Goal: Information Seeking & Learning: Learn about a topic

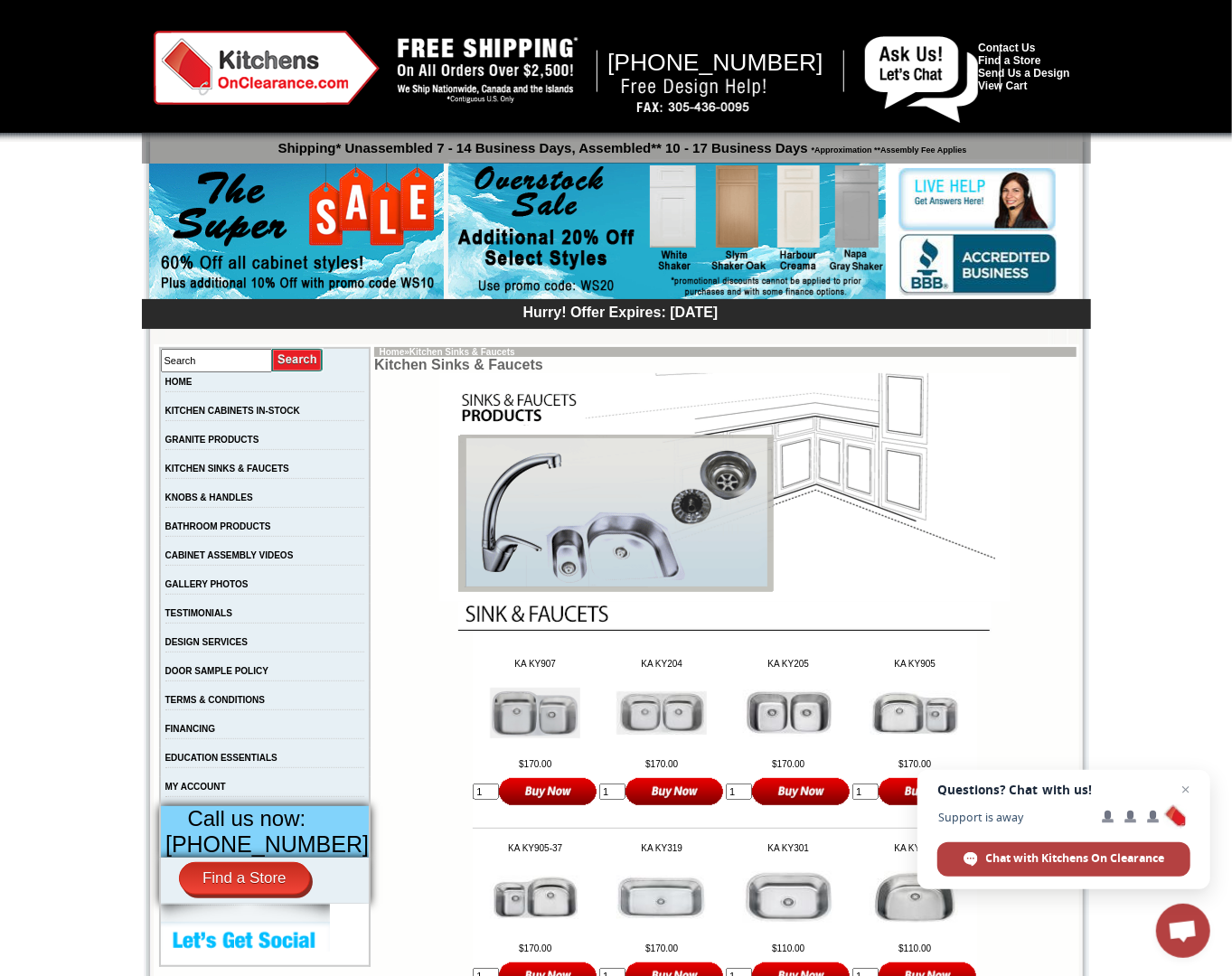
click at [126, 110] on div at bounding box center [616, 71] width 1232 height 142
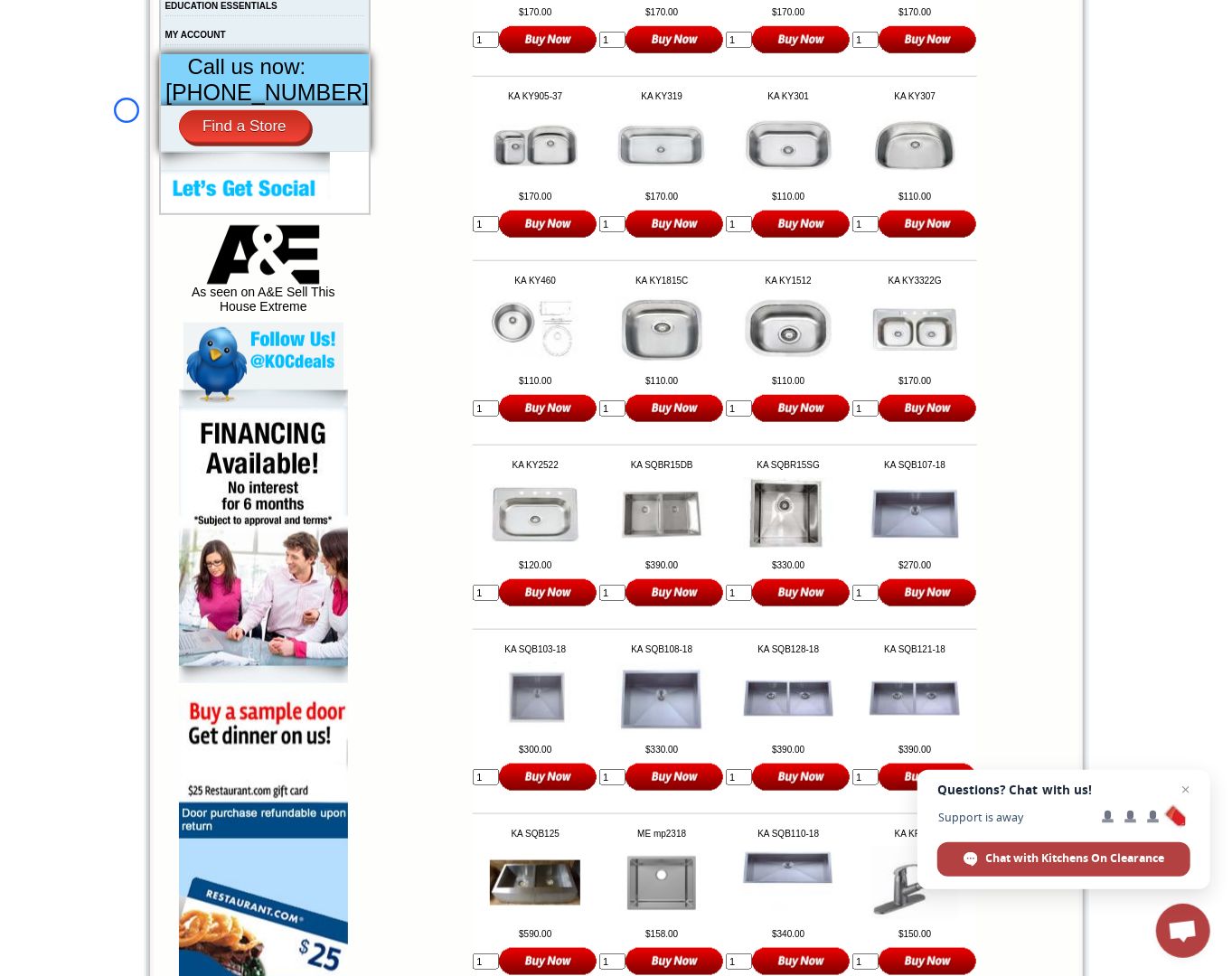
scroll to position [779, 0]
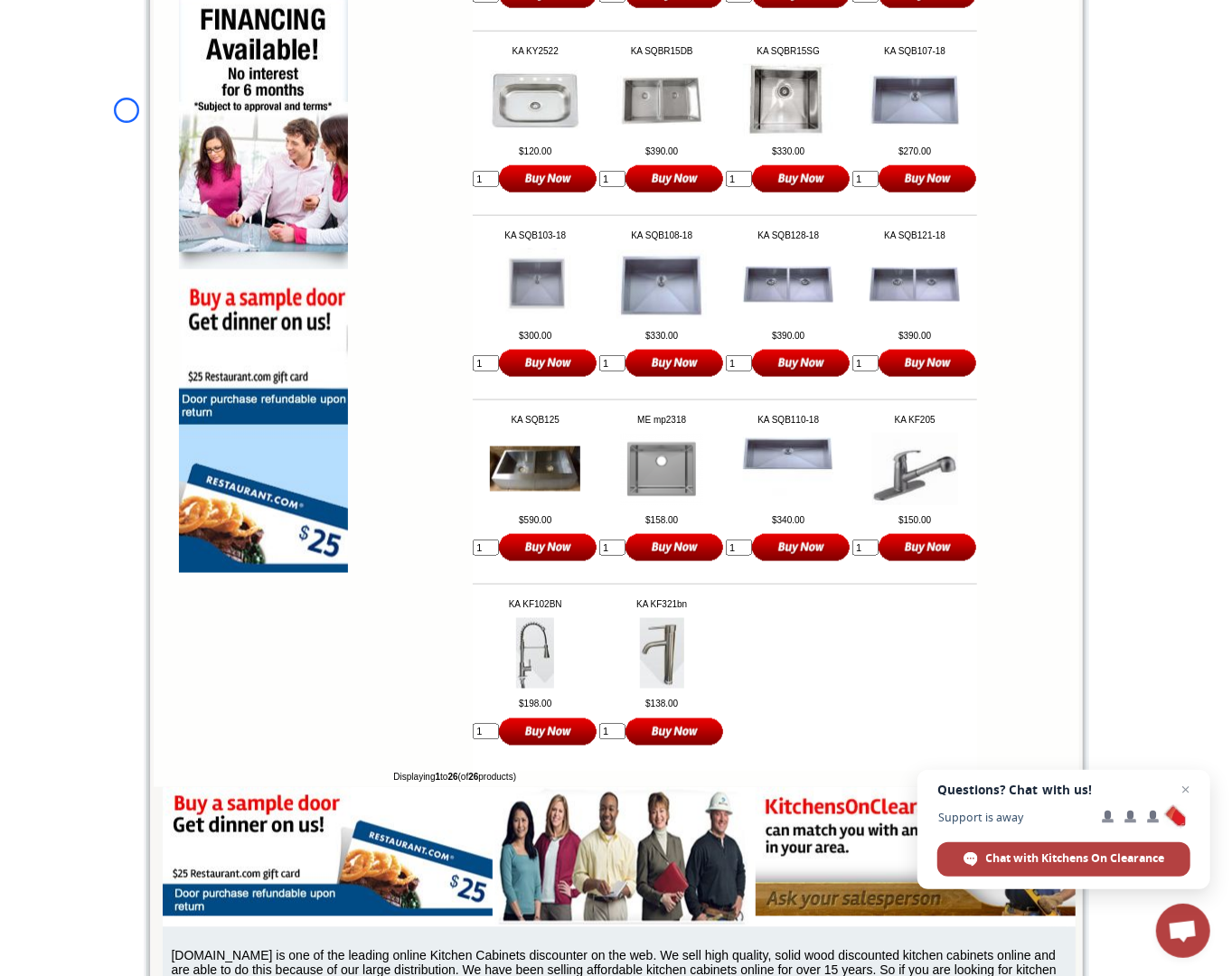
click at [126, 110] on body "[PHONE_NUMBER] Contact Us Find a Store Send Us a Design View Cart Shipping* Una…" at bounding box center [616, 90] width 1232 height 2512
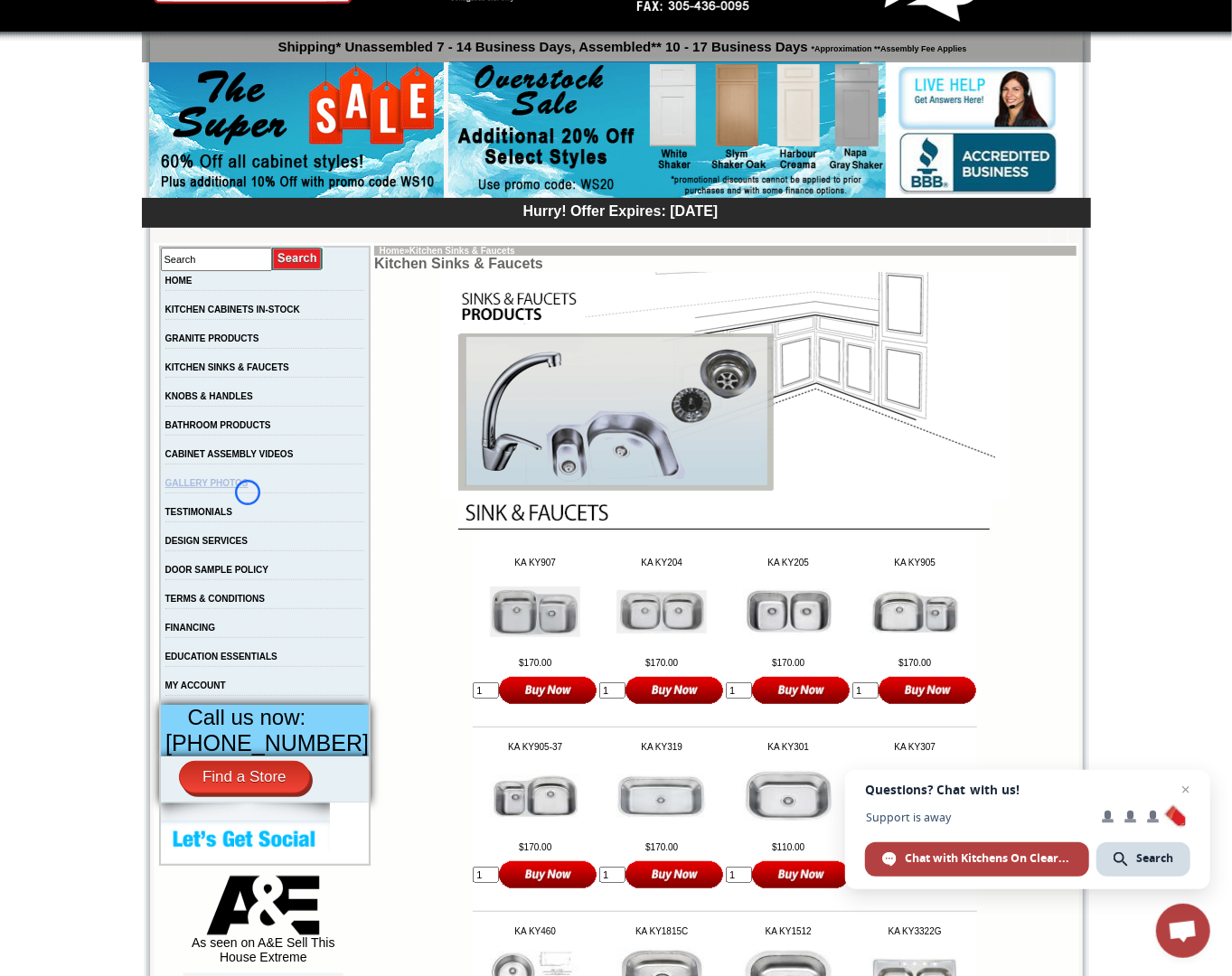
click at [248, 488] on link "GALLERY PHOTOS" at bounding box center [206, 483] width 83 height 10
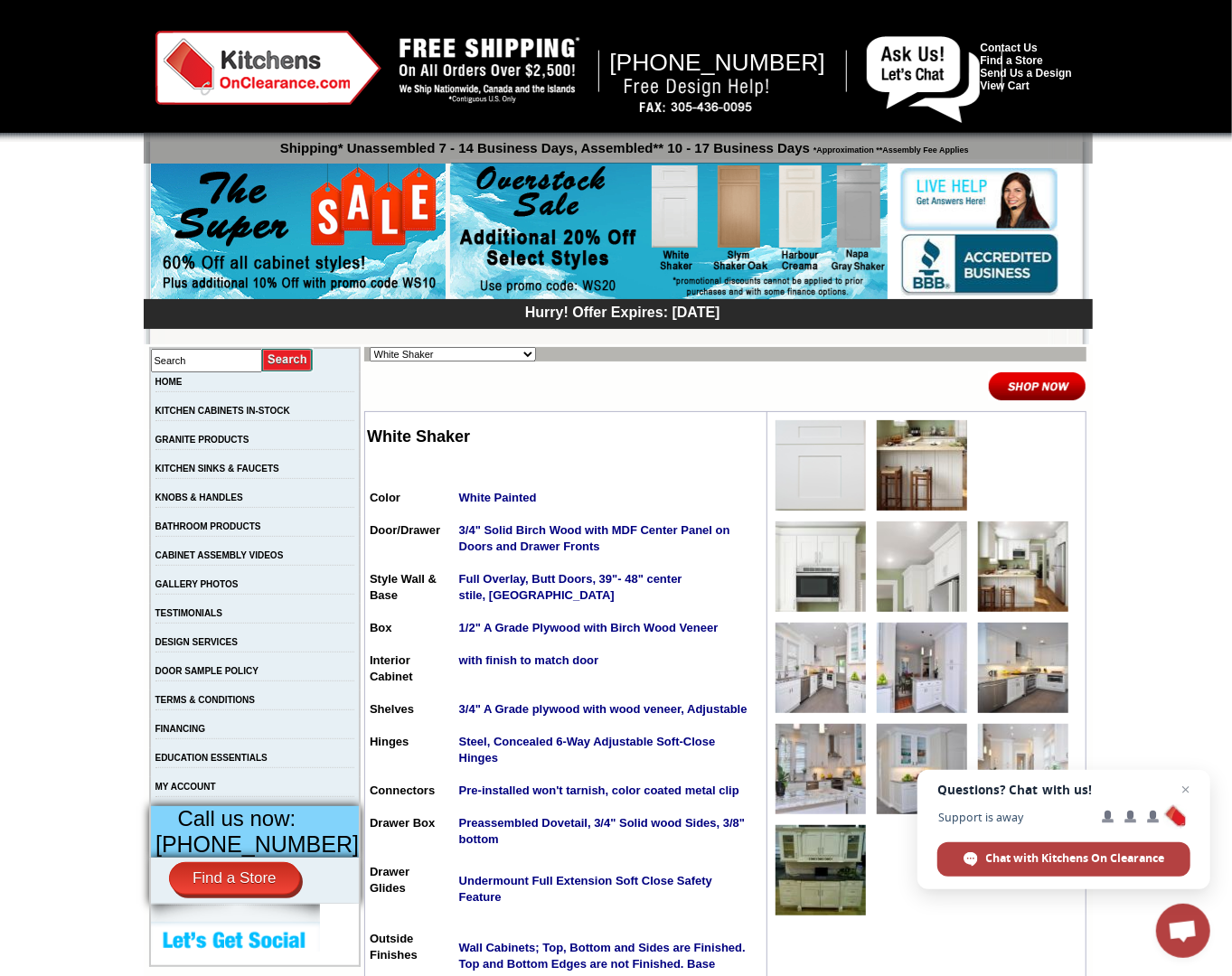
click at [162, 132] on p "Shipping* Unassembled 7 - 14 Business Days, Assembled** 10 - 17 Business Days *…" at bounding box center [622, 143] width 940 height 24
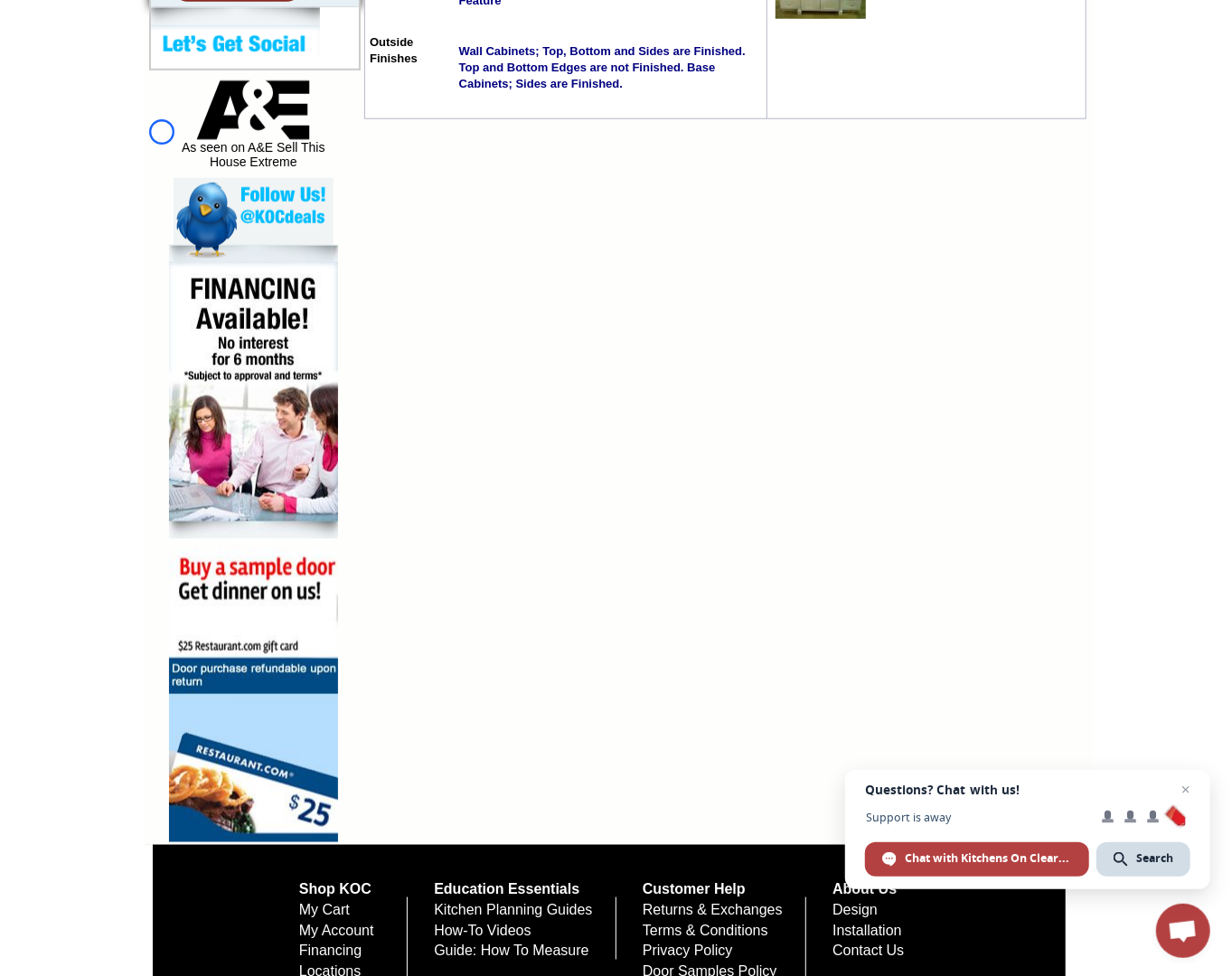
scroll to position [1001, 0]
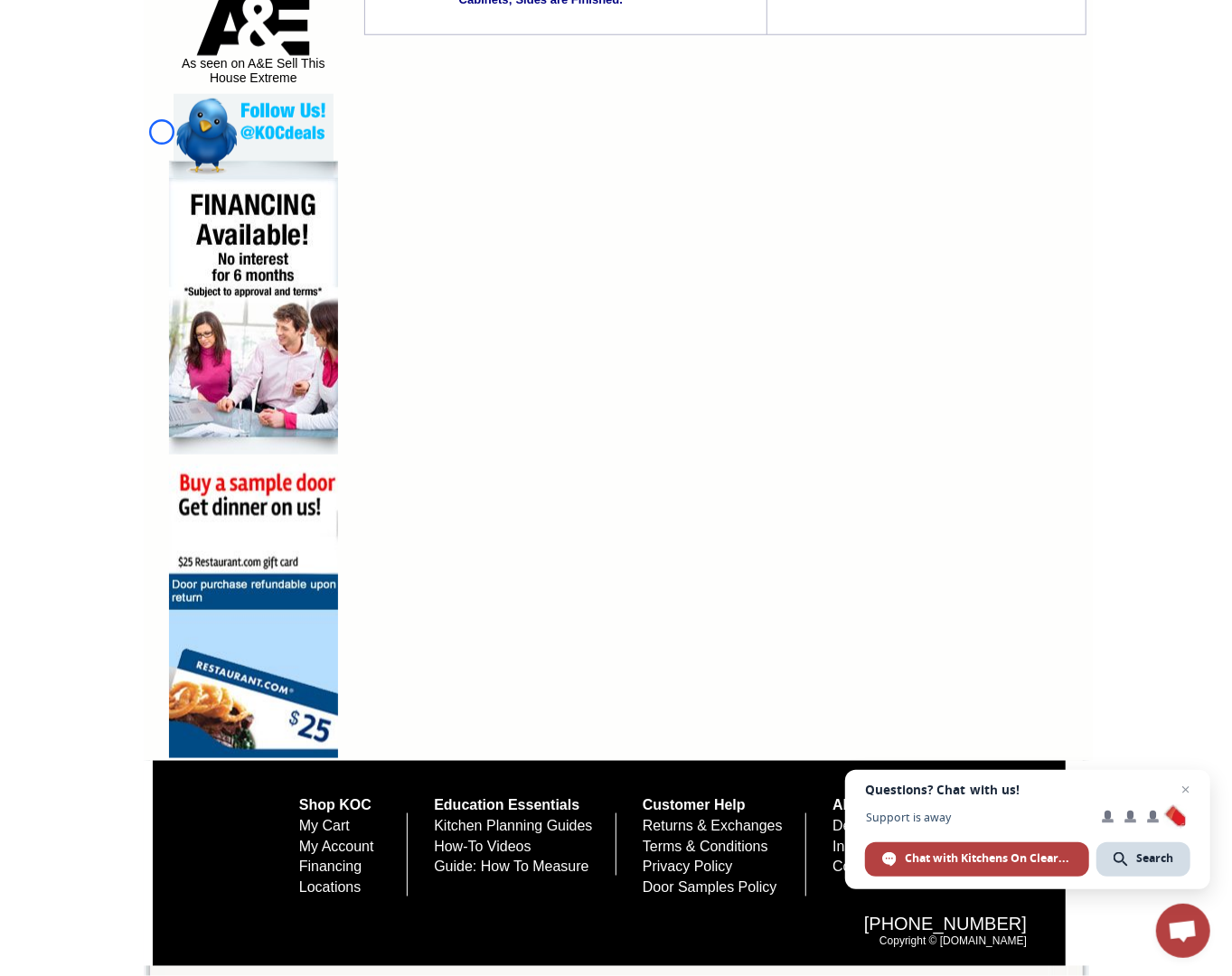
click at [162, 132] on div at bounding box center [254, 136] width 215 height 84
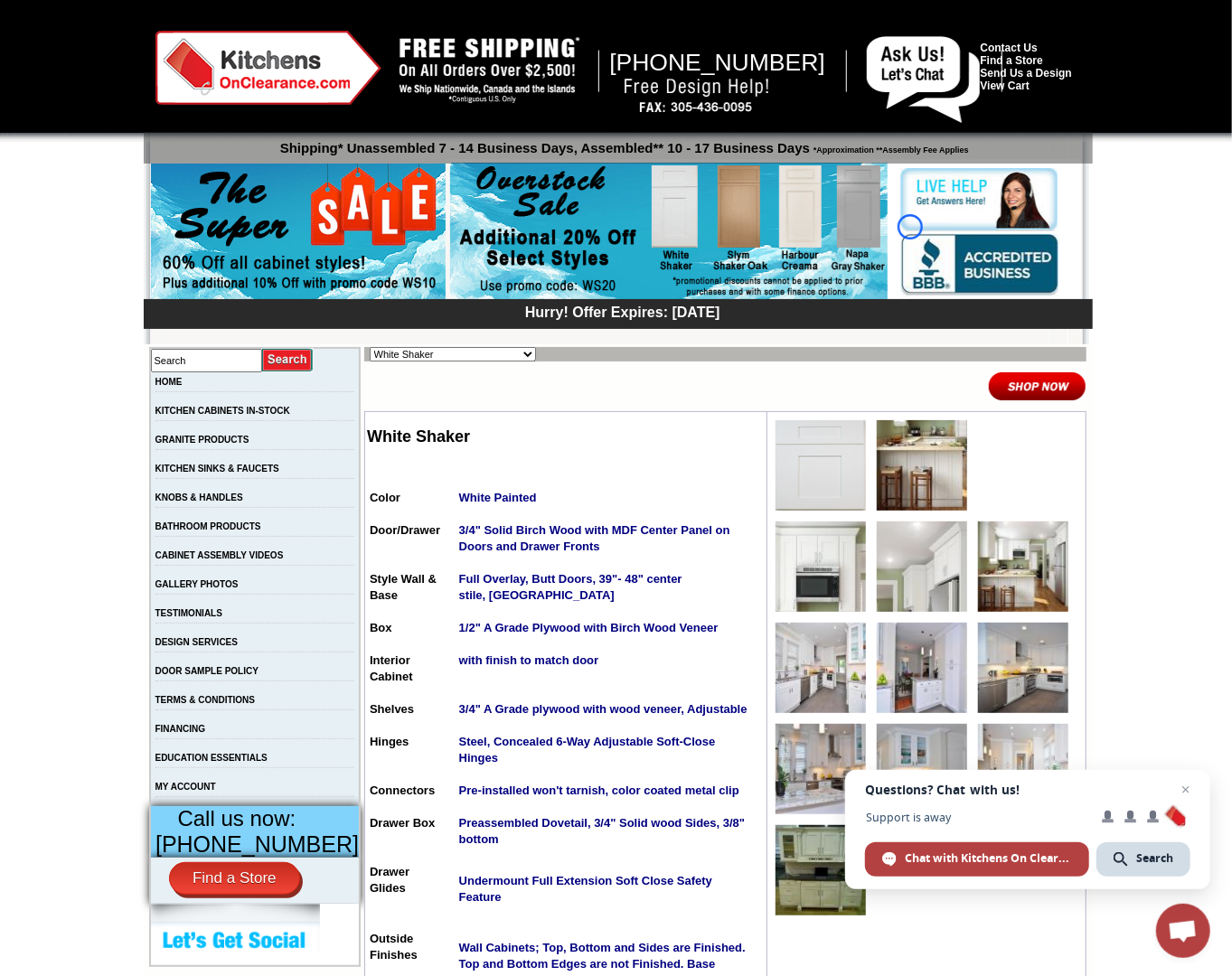
click at [910, 227] on img at bounding box center [989, 198] width 178 height 66
click at [339, 71] on img at bounding box center [269, 68] width 226 height 74
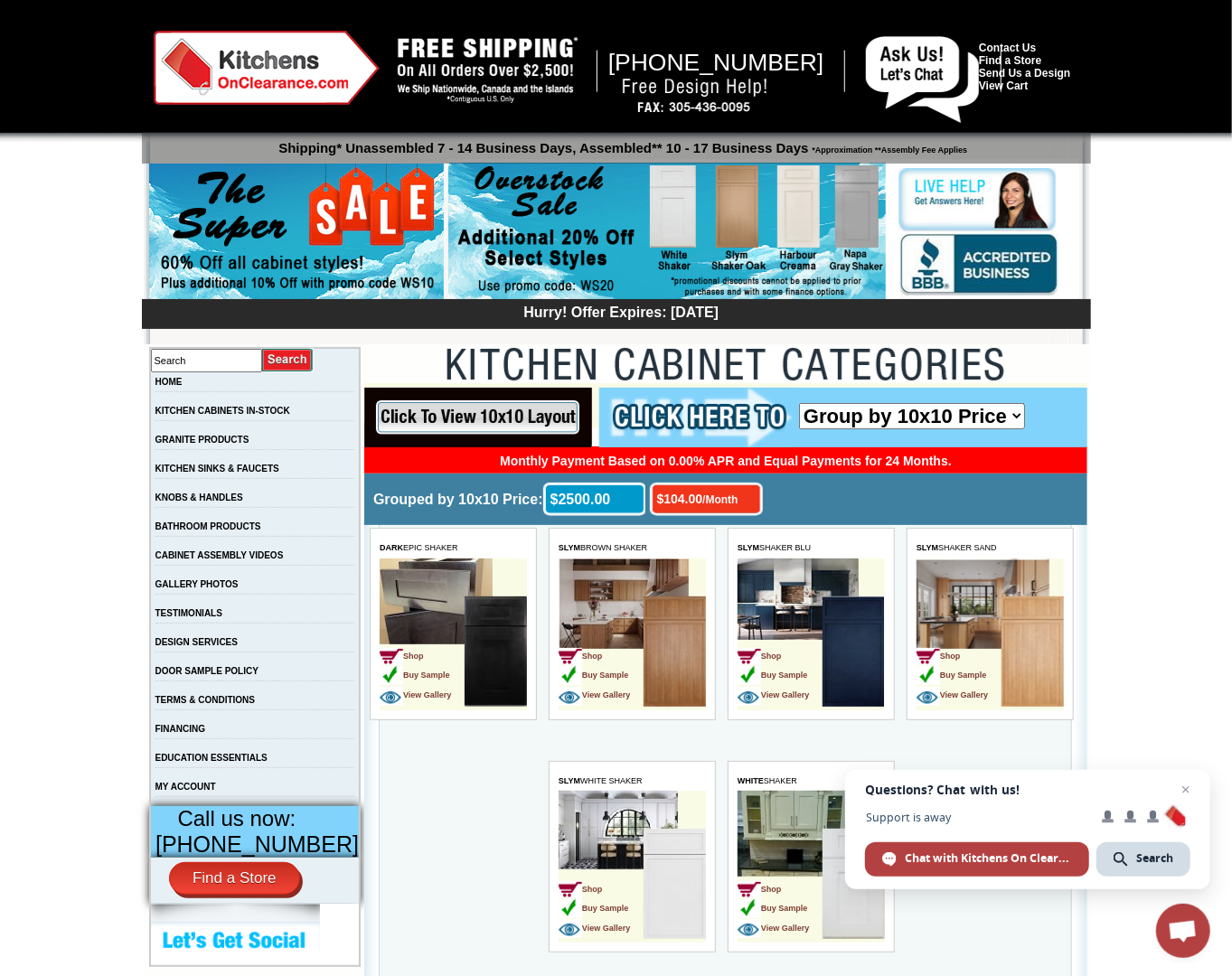
click at [143, 144] on div "Shipping* Unassembled 7 - 14 Business Days, Assembled** 10 - 17 Business Days *…" at bounding box center [616, 148] width 949 height 32
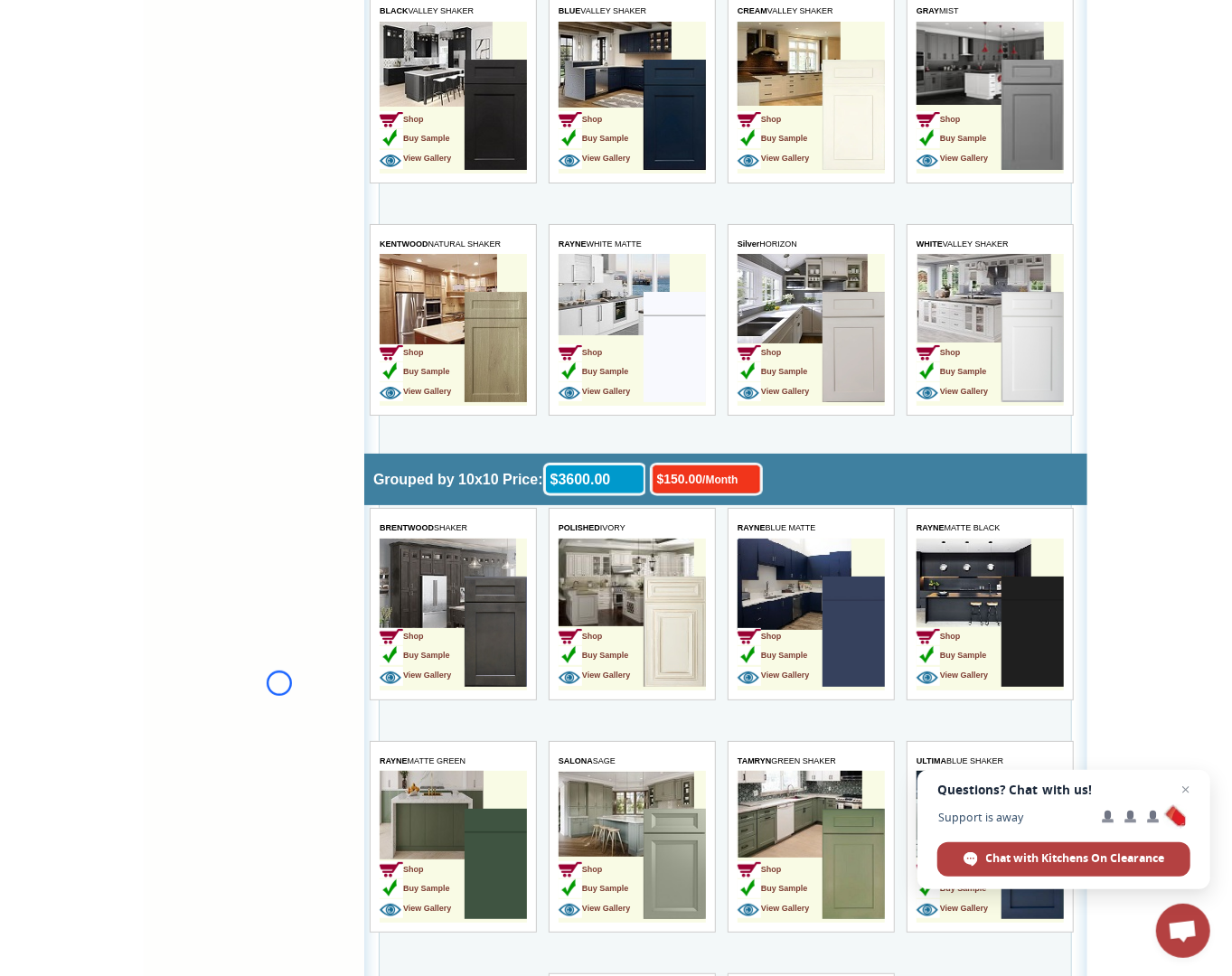
scroll to position [3653, 0]
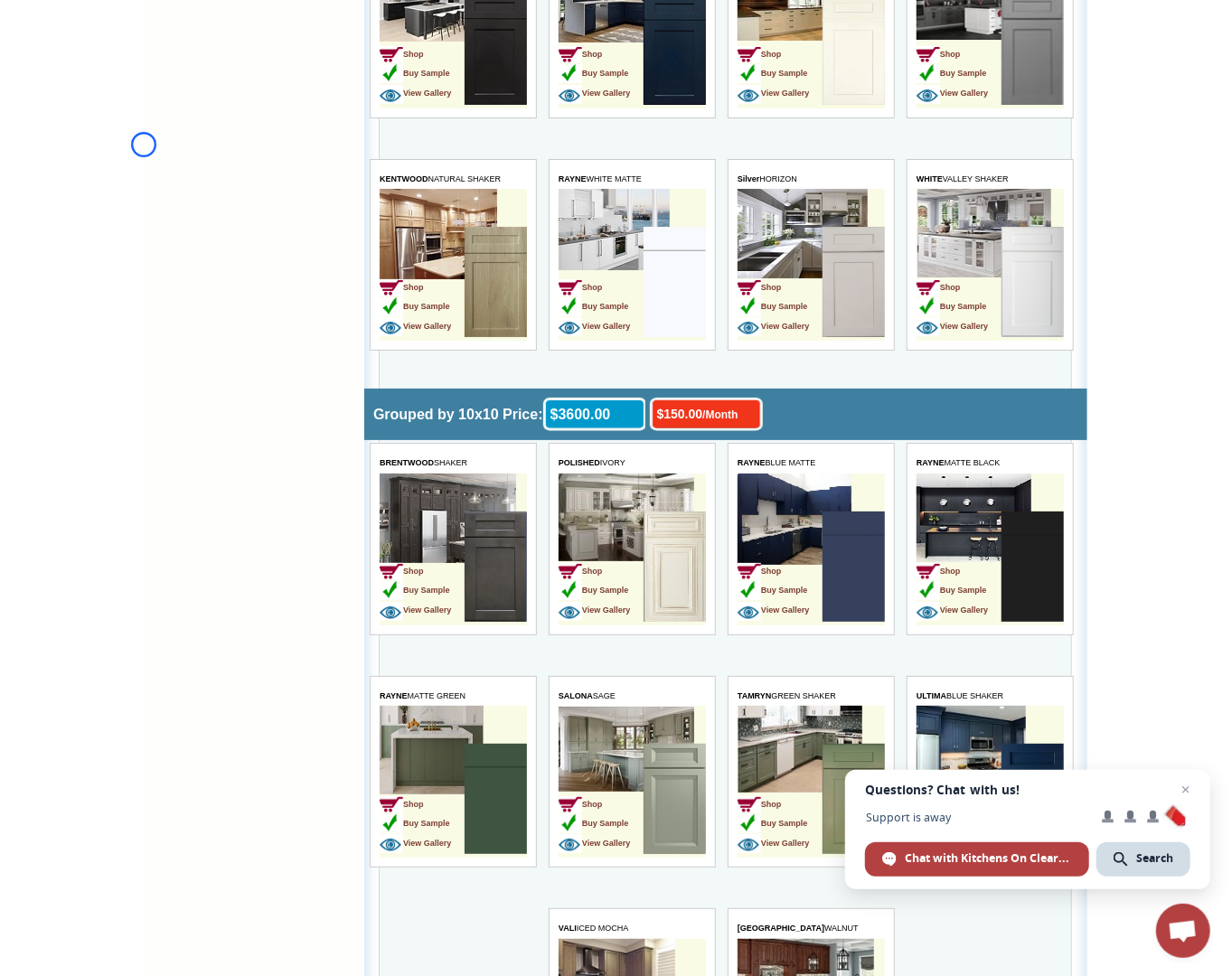
scroll to position [5964, 0]
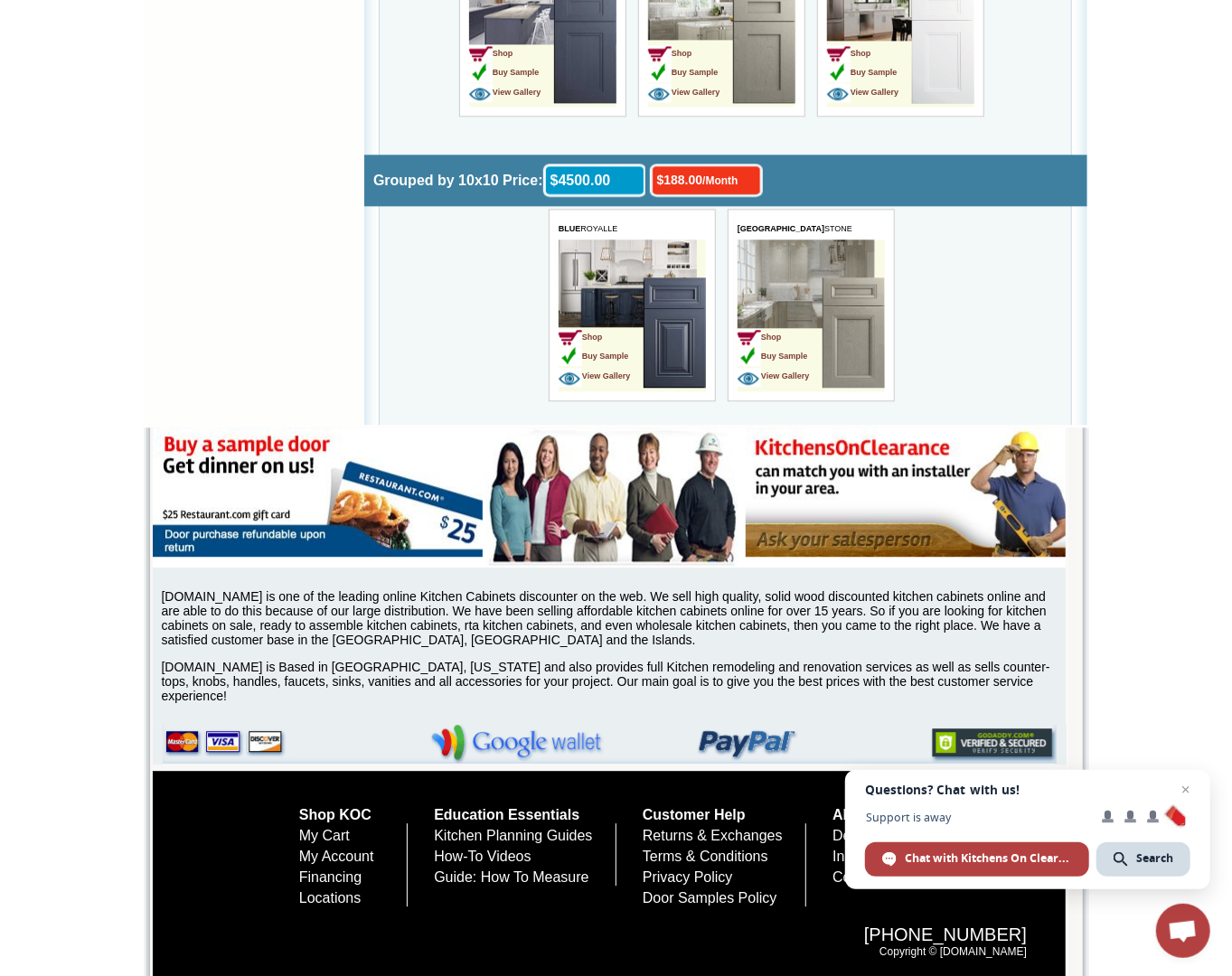
click at [873, 813] on span "Support is away" at bounding box center [977, 818] width 224 height 13
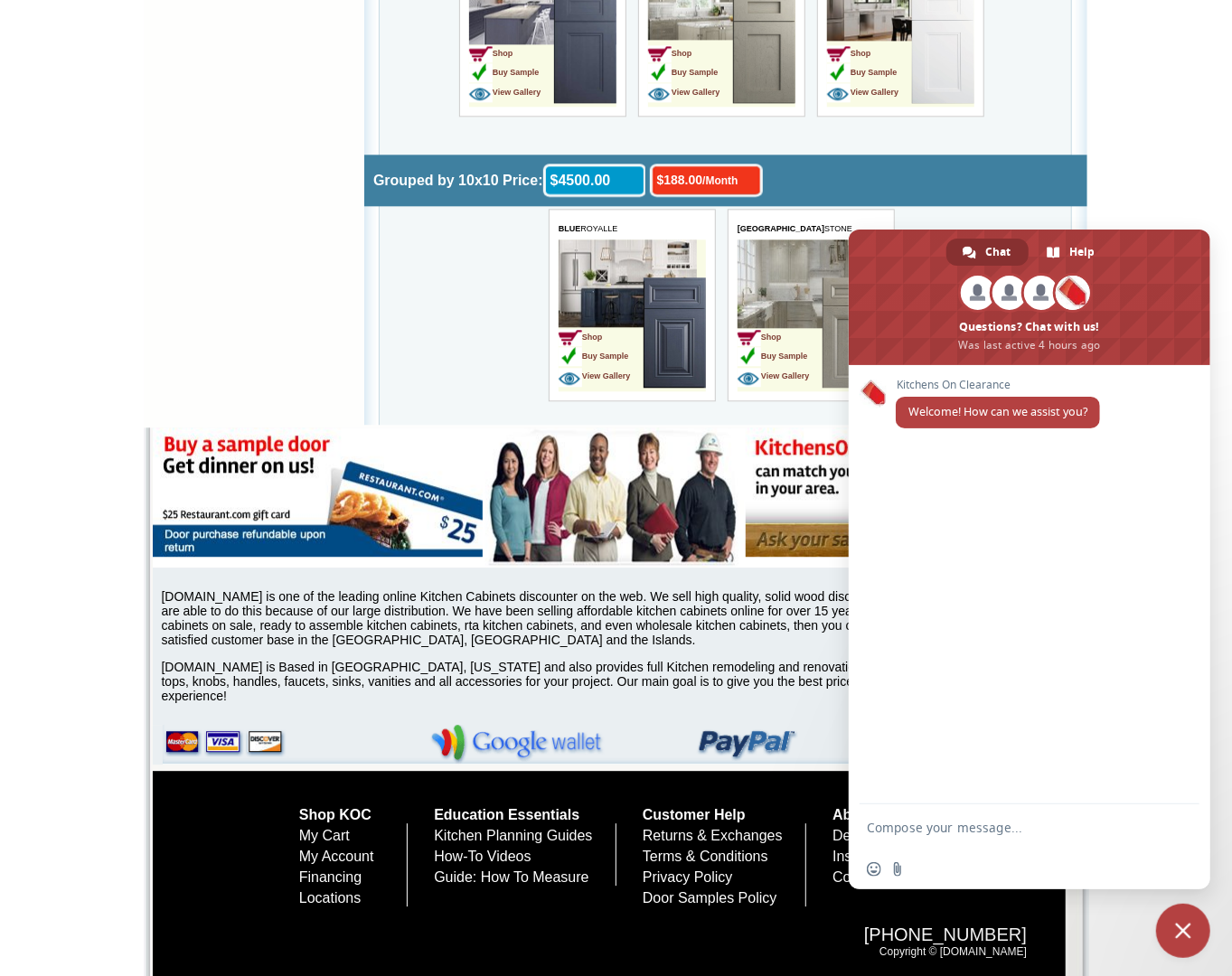
click at [873, 813] on form at bounding box center [1009, 829] width 286 height 49
